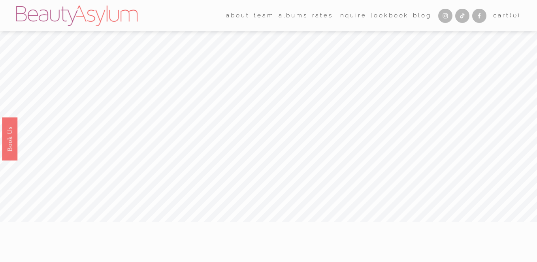
click at [320, 16] on link "Rates" at bounding box center [322, 15] width 21 height 12
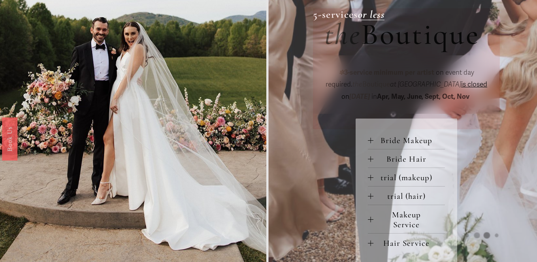
scroll to position [285, 0]
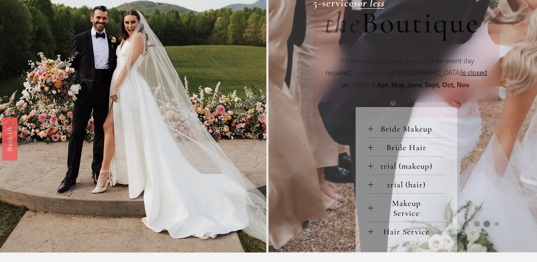
click at [394, 130] on span "Bride Makeup" at bounding box center [409, 129] width 72 height 10
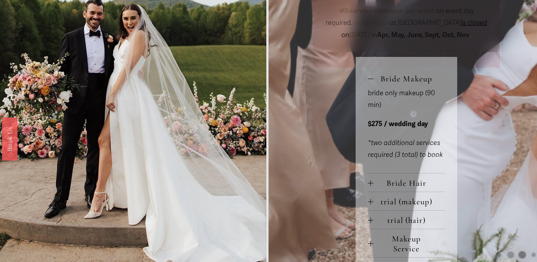
scroll to position [340, 0]
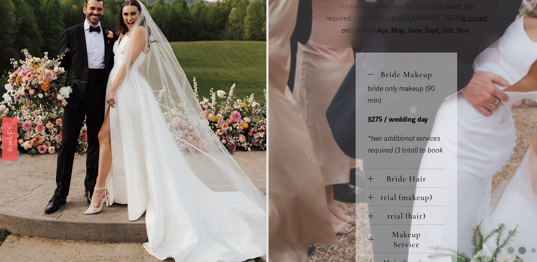
click at [371, 180] on div at bounding box center [371, 179] width 6 height 6
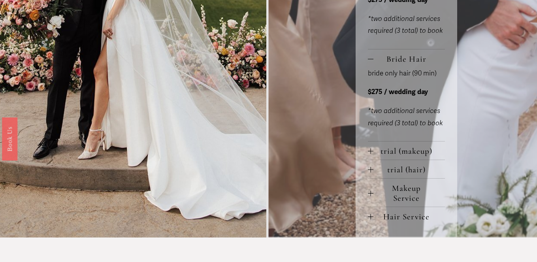
scroll to position [465, 0]
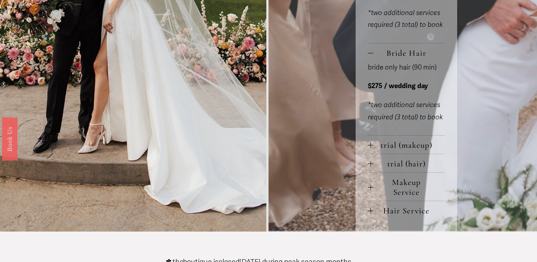
click at [371, 145] on div at bounding box center [371, 146] width 6 height 6
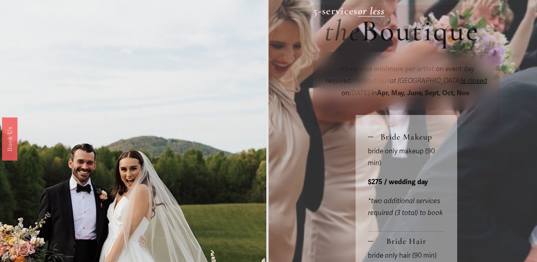
scroll to position [0, 0]
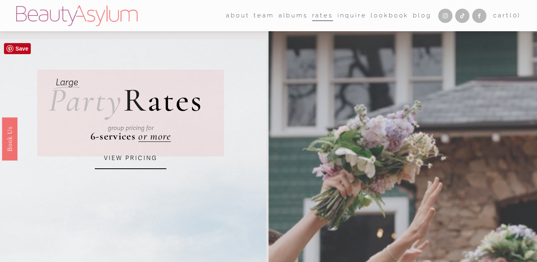
click at [139, 163] on link "VIEW PRICING" at bounding box center [130, 158] width 71 height 21
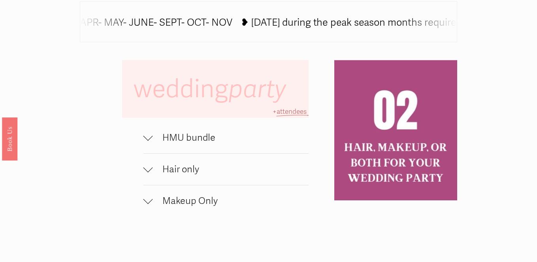
scroll to position [455, 0]
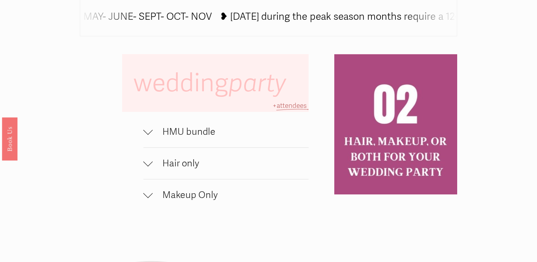
click at [192, 130] on span "HMU bundle" at bounding box center [231, 131] width 156 height 11
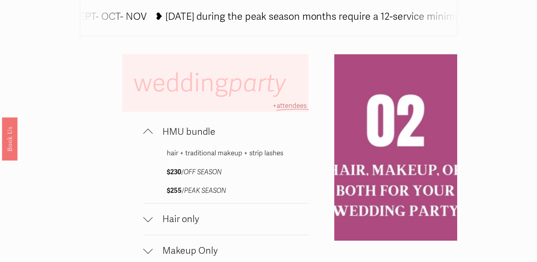
click at [195, 131] on span "HMU bundle" at bounding box center [231, 131] width 156 height 11
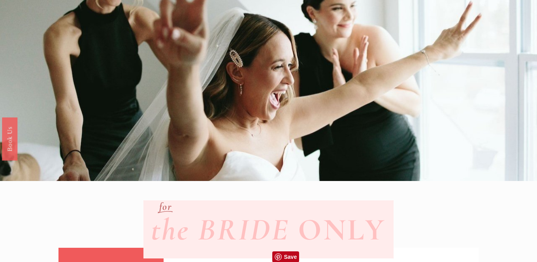
scroll to position [0, 0]
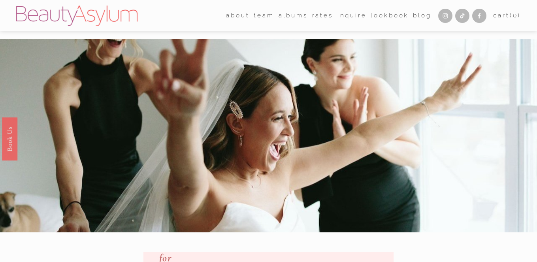
click at [353, 14] on link "Inquire" at bounding box center [351, 15] width 29 height 12
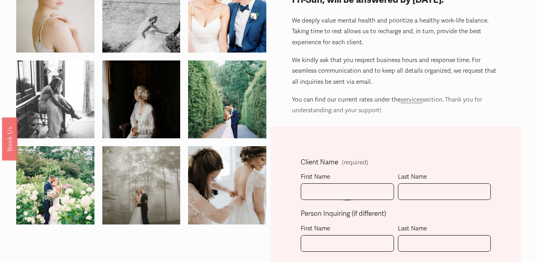
scroll to position [84, 0]
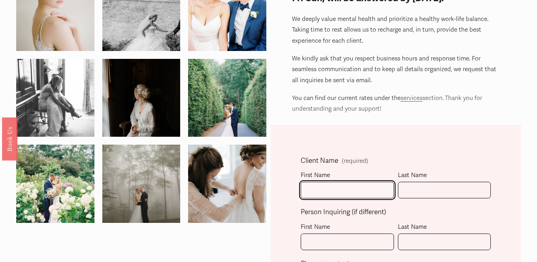
click at [309, 184] on input "First Name" at bounding box center [347, 190] width 93 height 17
type input "Madyson"
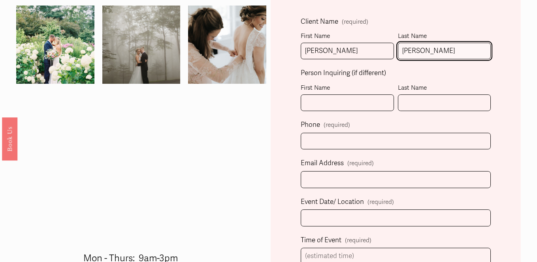
scroll to position [225, 0]
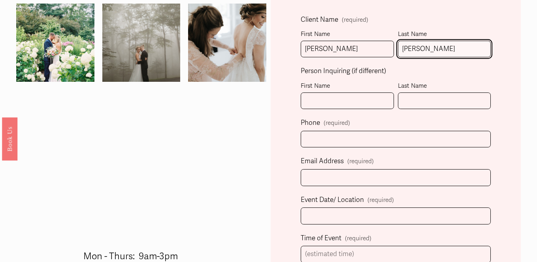
type input "Wuest"
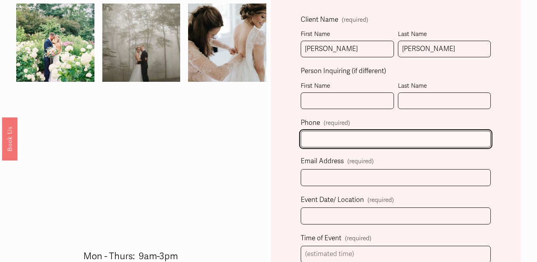
click at [327, 140] on input "text" at bounding box center [396, 139] width 190 height 17
type input "(404) 449-7540"
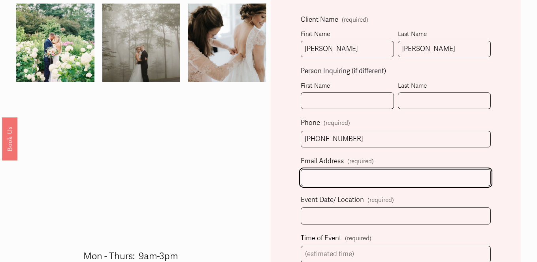
click at [328, 176] on input "Email Address (required)" at bounding box center [396, 177] width 190 height 17
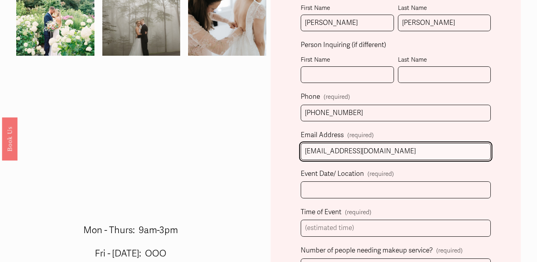
scroll to position [252, 0]
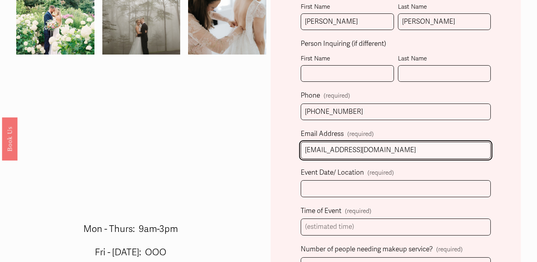
type input "madysonmcclay@gmail.com"
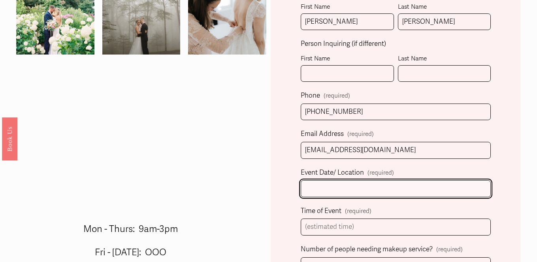
click at [344, 191] on input "Event Date/ Location (required)" at bounding box center [396, 188] width 190 height 17
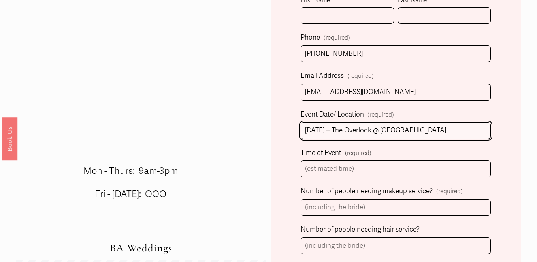
scroll to position [311, 0]
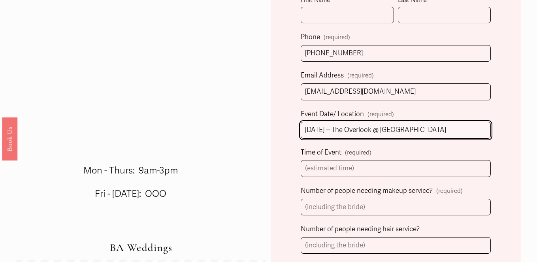
type input "11/15/2025 -- The Overlook @ KC Bison Ranch"
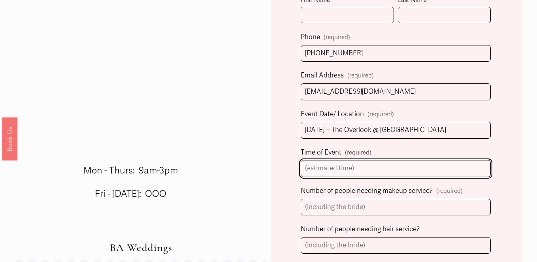
click at [362, 170] on input "Time of Event (required)" at bounding box center [396, 168] width 190 height 17
type input "8"
type input "9"
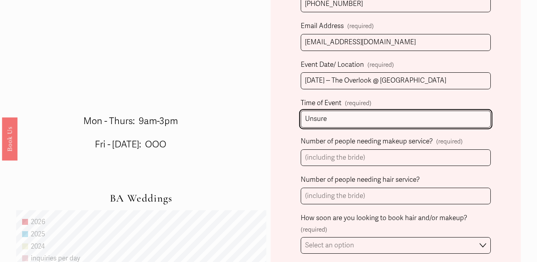
scroll to position [366, 0]
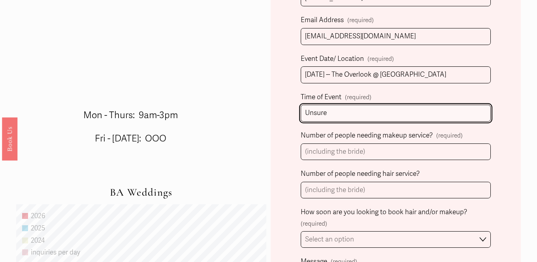
type input "Unsure"
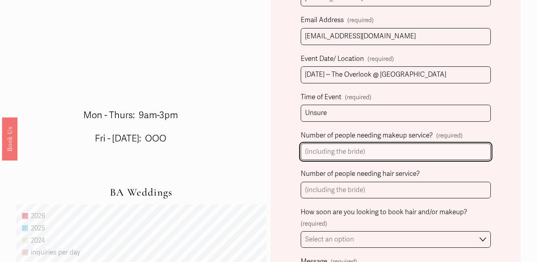
click at [390, 149] on input "Number of people needing makeup service? (required)" at bounding box center [396, 151] width 190 height 17
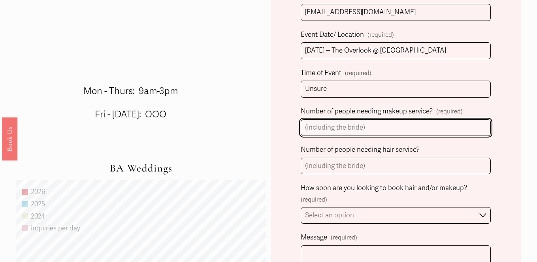
scroll to position [408, 0]
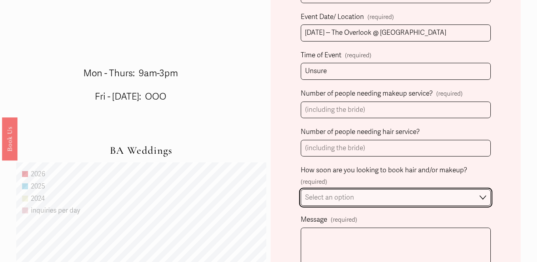
click at [385, 198] on select "Select an option Immediately 1-2 weeks I'm looking for information & not ready …" at bounding box center [396, 197] width 190 height 17
select select "1-2 weeks"
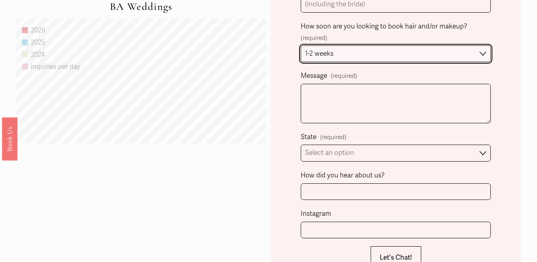
scroll to position [550, 0]
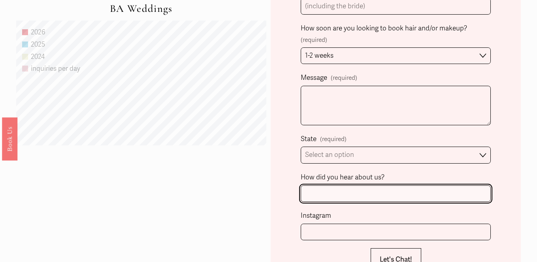
click at [336, 190] on input "How did you hear about us?" at bounding box center [396, 193] width 190 height 17
type input "V"
type input "Venue's recommended vendors list"
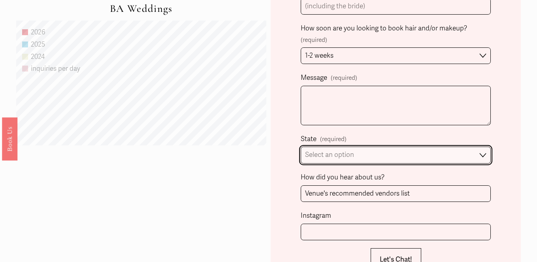
click at [341, 159] on select "Select an option Please Select One Atlanta, GA Charlotte, NC Charleston, SC Des…" at bounding box center [396, 155] width 190 height 17
select select "Atlanta, GA"
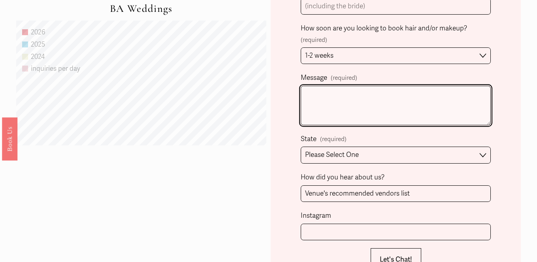
click at [347, 107] on textarea "Message (required)" at bounding box center [396, 106] width 190 height 40
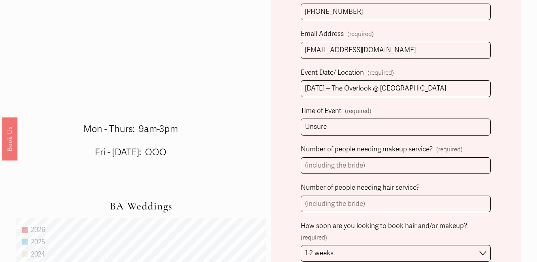
scroll to position [367, 0]
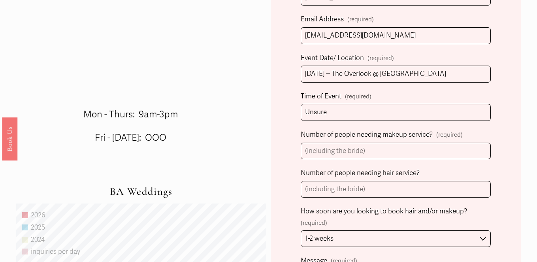
type textarea "Good evening! My name is Madyson Wuest and I am getting married this November 1…"
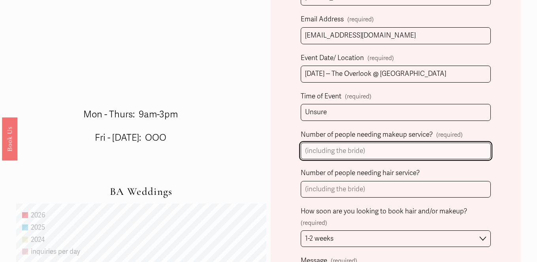
click at [371, 154] on input "Number of people needing makeup service? (required)" at bounding box center [396, 151] width 190 height 17
type input "-"
type input "8"
type input "1"
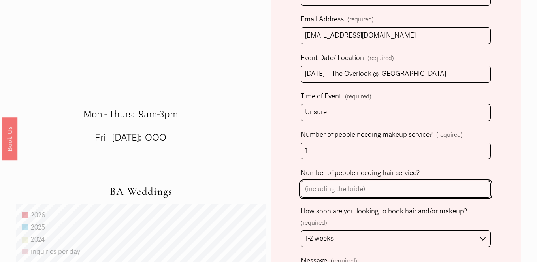
click at [353, 195] on input "Number of people needing hair service?" at bounding box center [396, 189] width 190 height 17
type input "8"
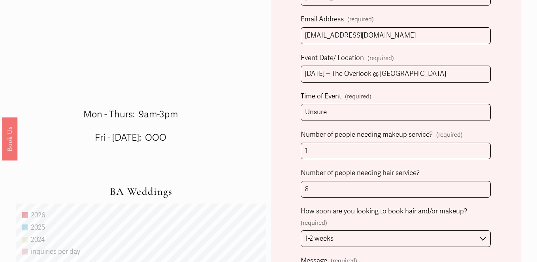
click at [497, 162] on div "Client Name (required) First Name Madyson Last Name Wuest Person Inquiring (if …" at bounding box center [396, 163] width 250 height 642
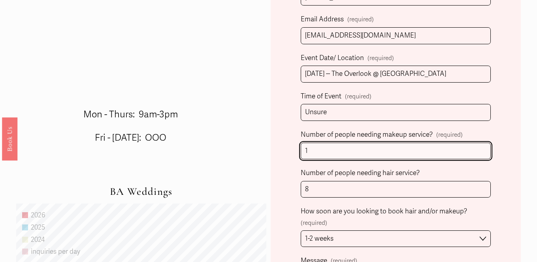
click at [403, 156] on input "1" at bounding box center [396, 151] width 190 height 17
type input "8"
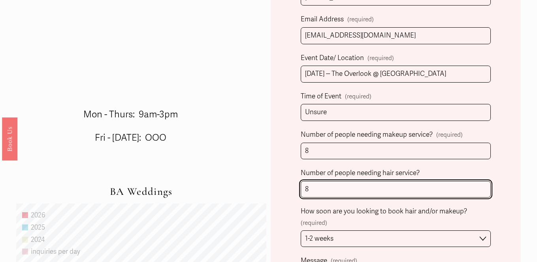
click at [380, 186] on input "8" at bounding box center [396, 189] width 190 height 17
type input "1"
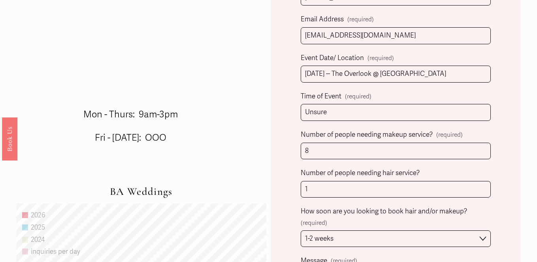
click at [499, 174] on div "Client Name (required) First Name Madyson Last Name Wuest Person Inquiring (if …" at bounding box center [396, 163] width 250 height 642
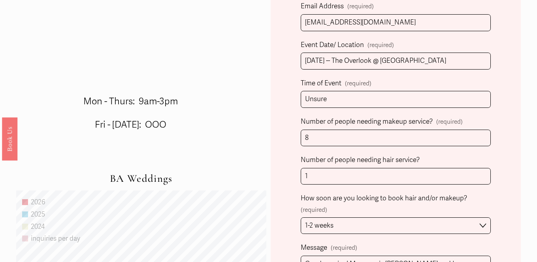
scroll to position [374, 0]
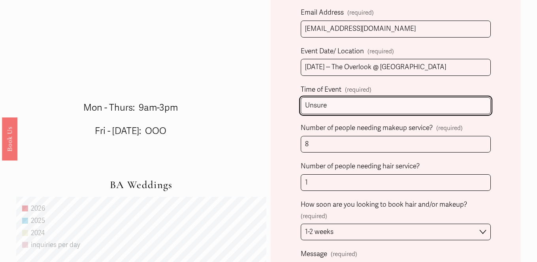
click at [338, 105] on input "Unsure" at bounding box center [396, 105] width 190 height 17
type input "U"
type input "4PM"
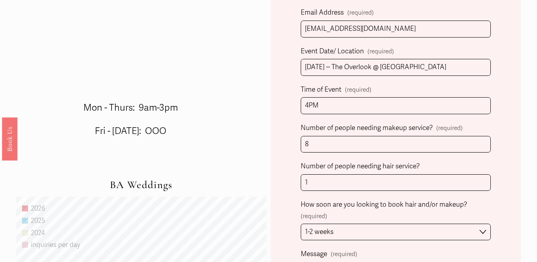
click at [502, 119] on div "Client Name (required) First Name Madyson Last Name Wuest Person Inquiring (if …" at bounding box center [396, 156] width 250 height 642
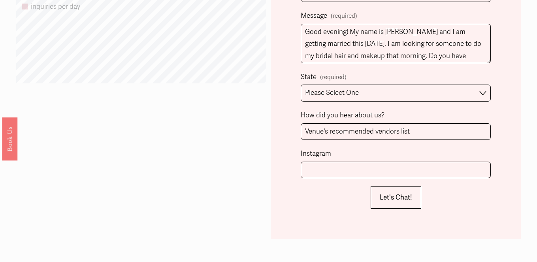
scroll to position [621, 0]
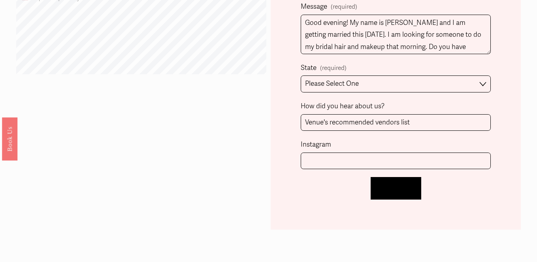
click at [402, 187] on span "Let's Chat!" at bounding box center [396, 188] width 32 height 8
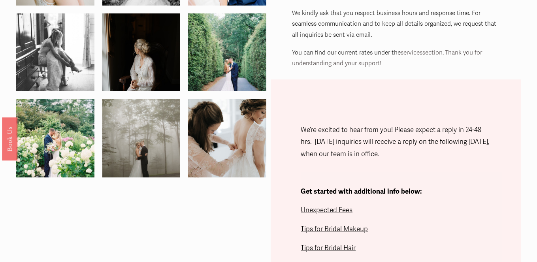
scroll to position [139, 0]
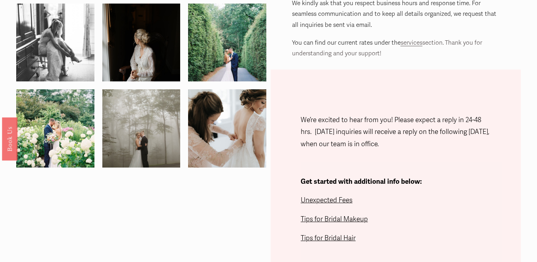
click at [331, 201] on span "Unexpected Fees" at bounding box center [327, 200] width 52 height 8
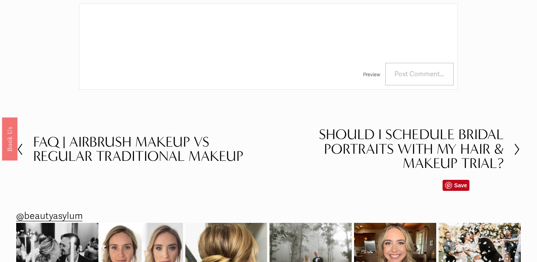
scroll to position [1604, 0]
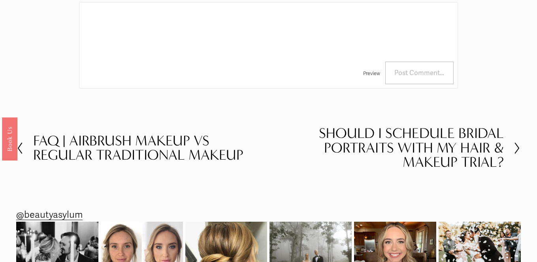
click at [423, 126] on h2 "Should I Schedule Bridal Portraits with My Hair & Makeup Trial?" at bounding box center [386, 147] width 235 height 43
